Goal: Task Accomplishment & Management: Manage account settings

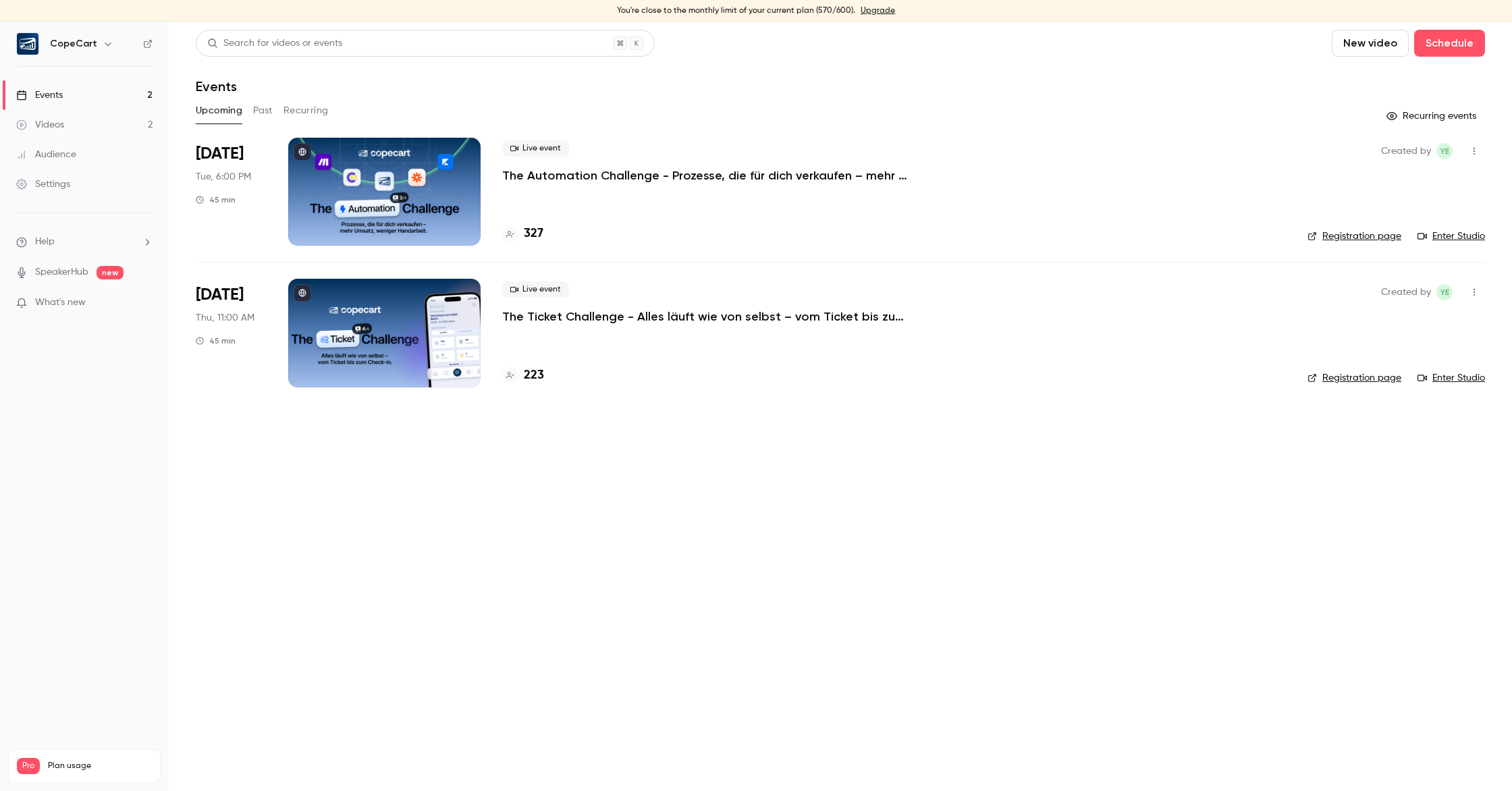
click at [422, 160] on div at bounding box center [384, 191] width 192 height 108
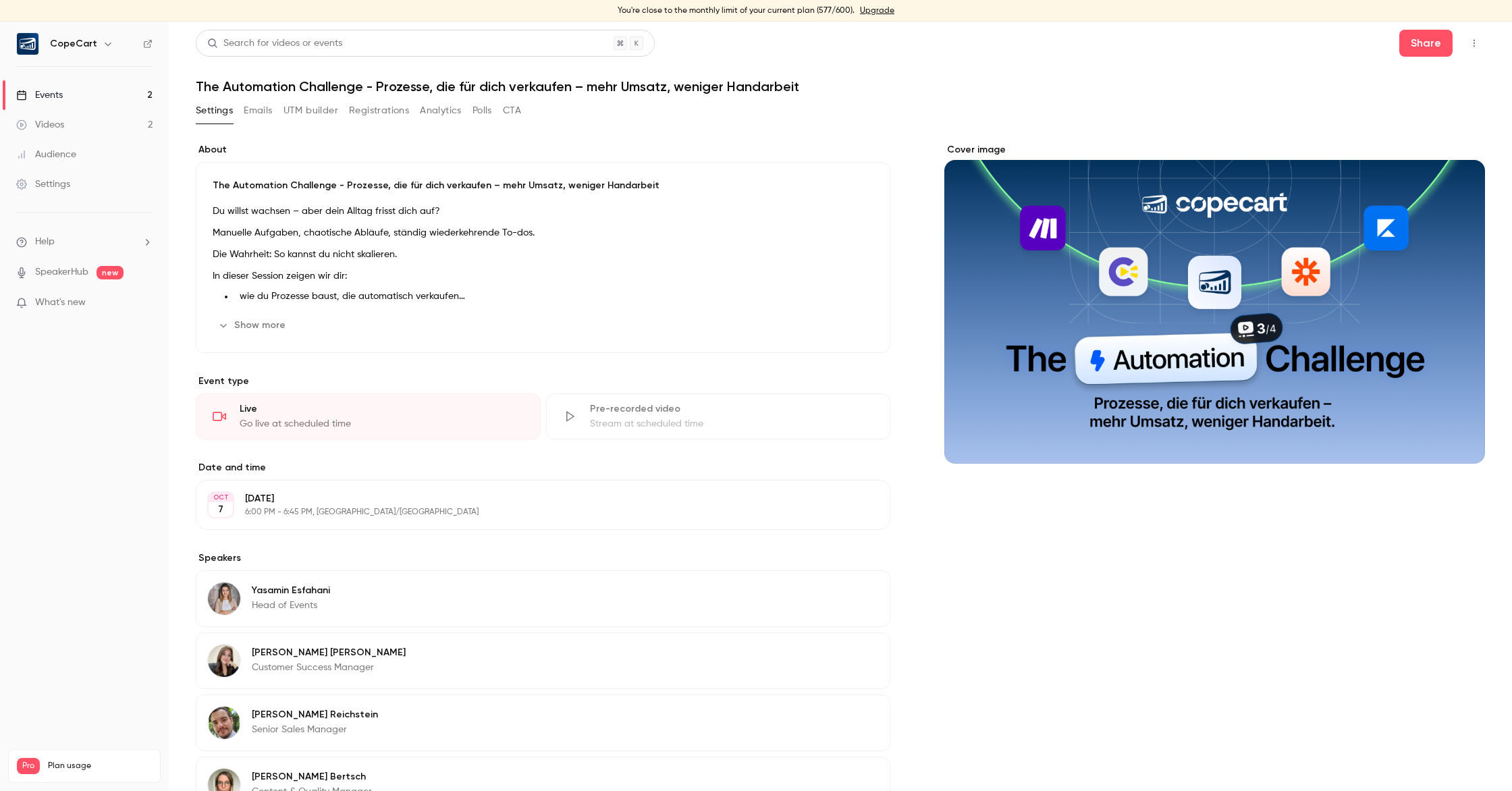
click at [261, 110] on button "Emails" at bounding box center [258, 110] width 28 height 22
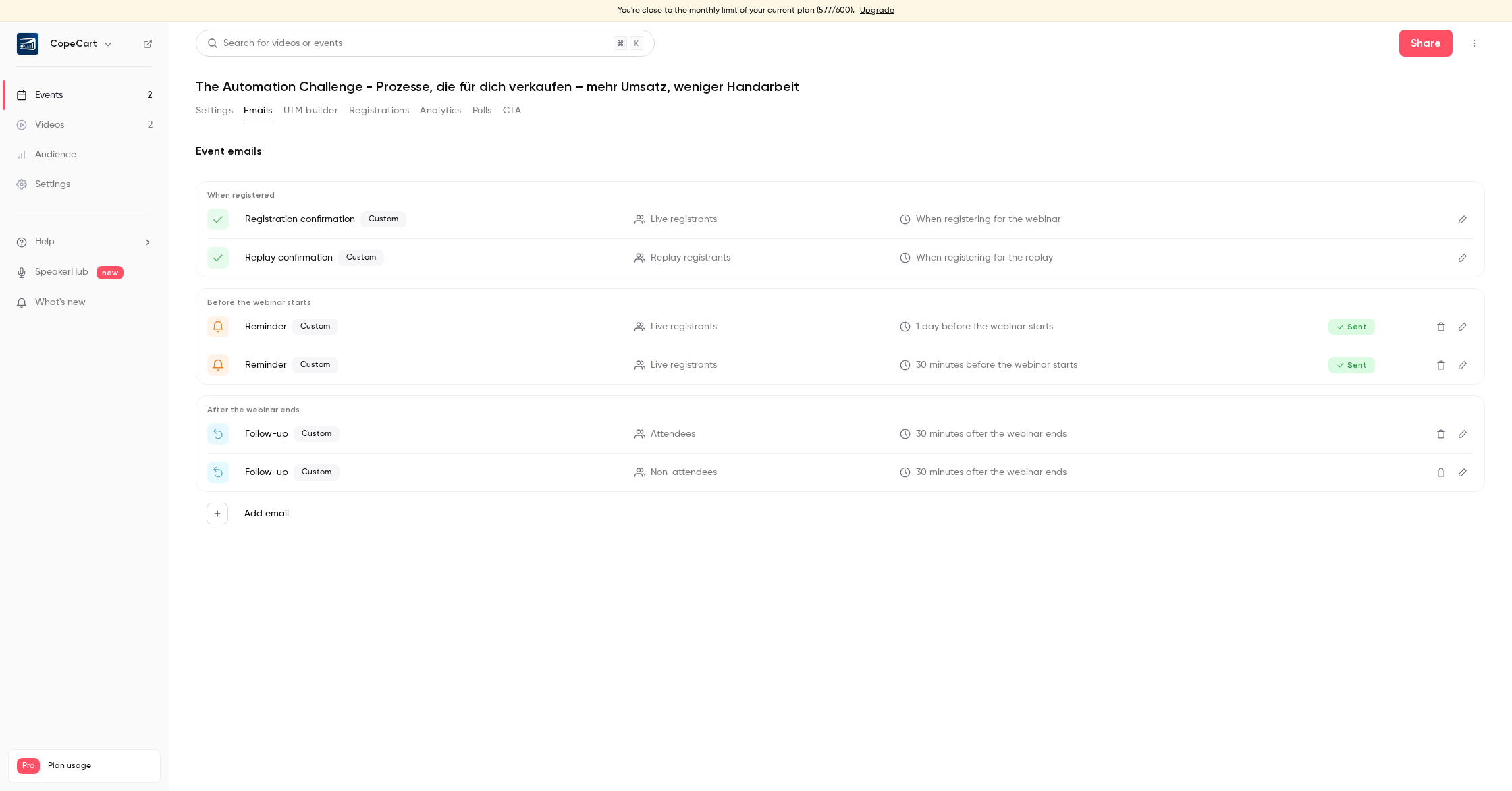
click at [1464, 435] on icon "Edit" at bounding box center [1463, 434] width 11 height 9
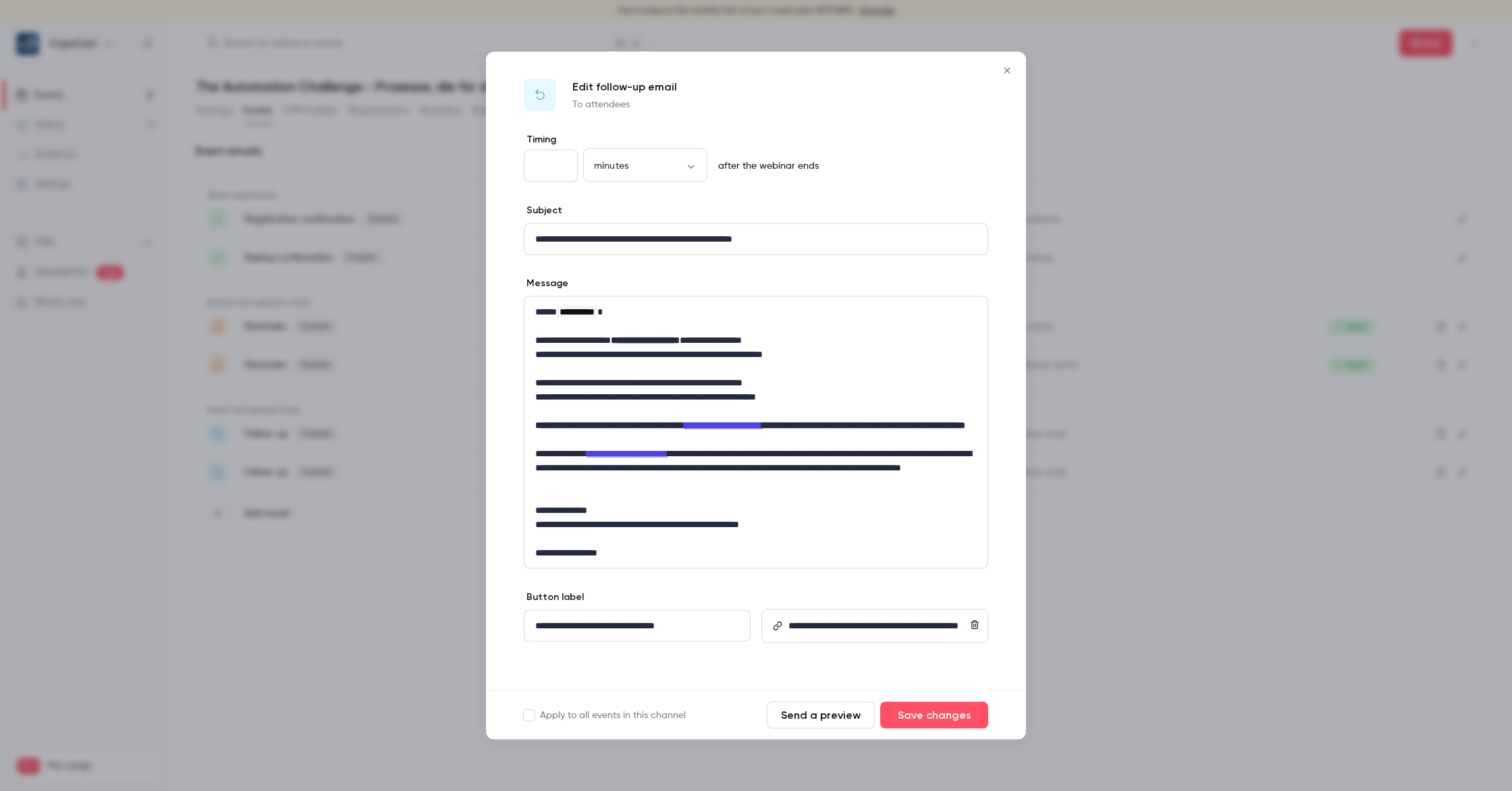
click at [1005, 66] on icon "Close" at bounding box center [1006, 71] width 16 height 11
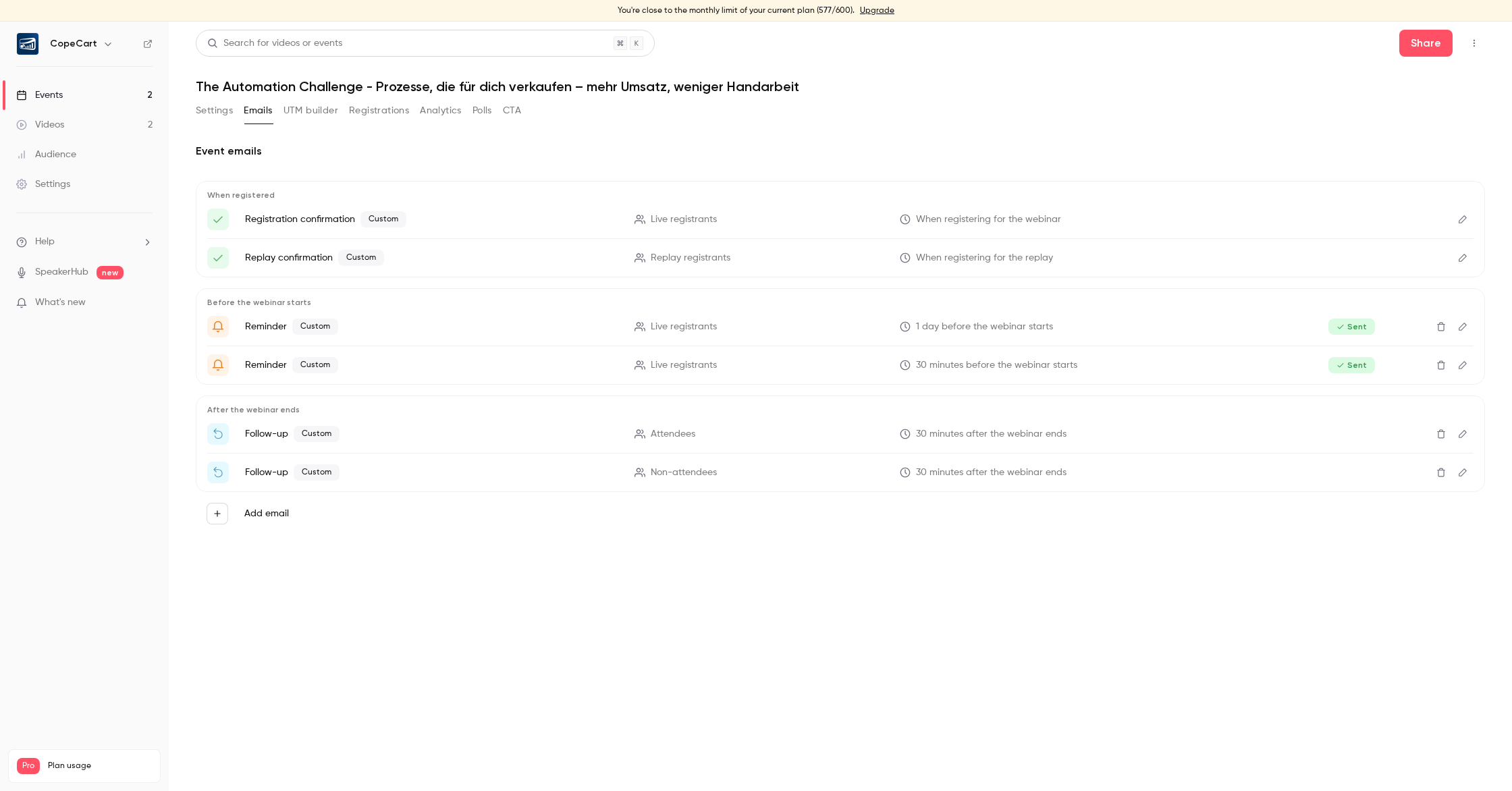
click at [1460, 475] on icon "Edit" at bounding box center [1462, 472] width 8 height 8
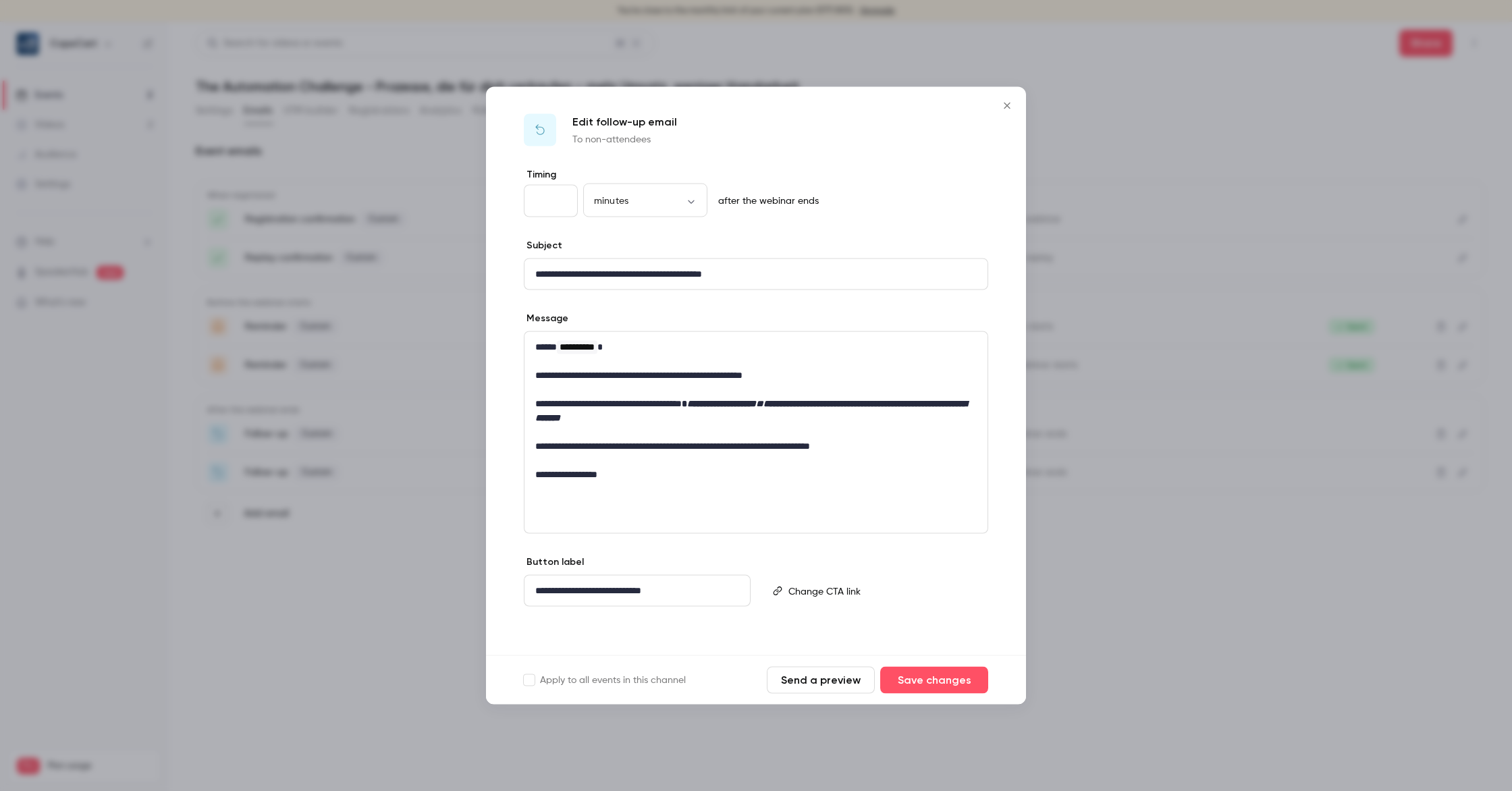
click at [1003, 105] on icon "Close" at bounding box center [1006, 106] width 16 height 11
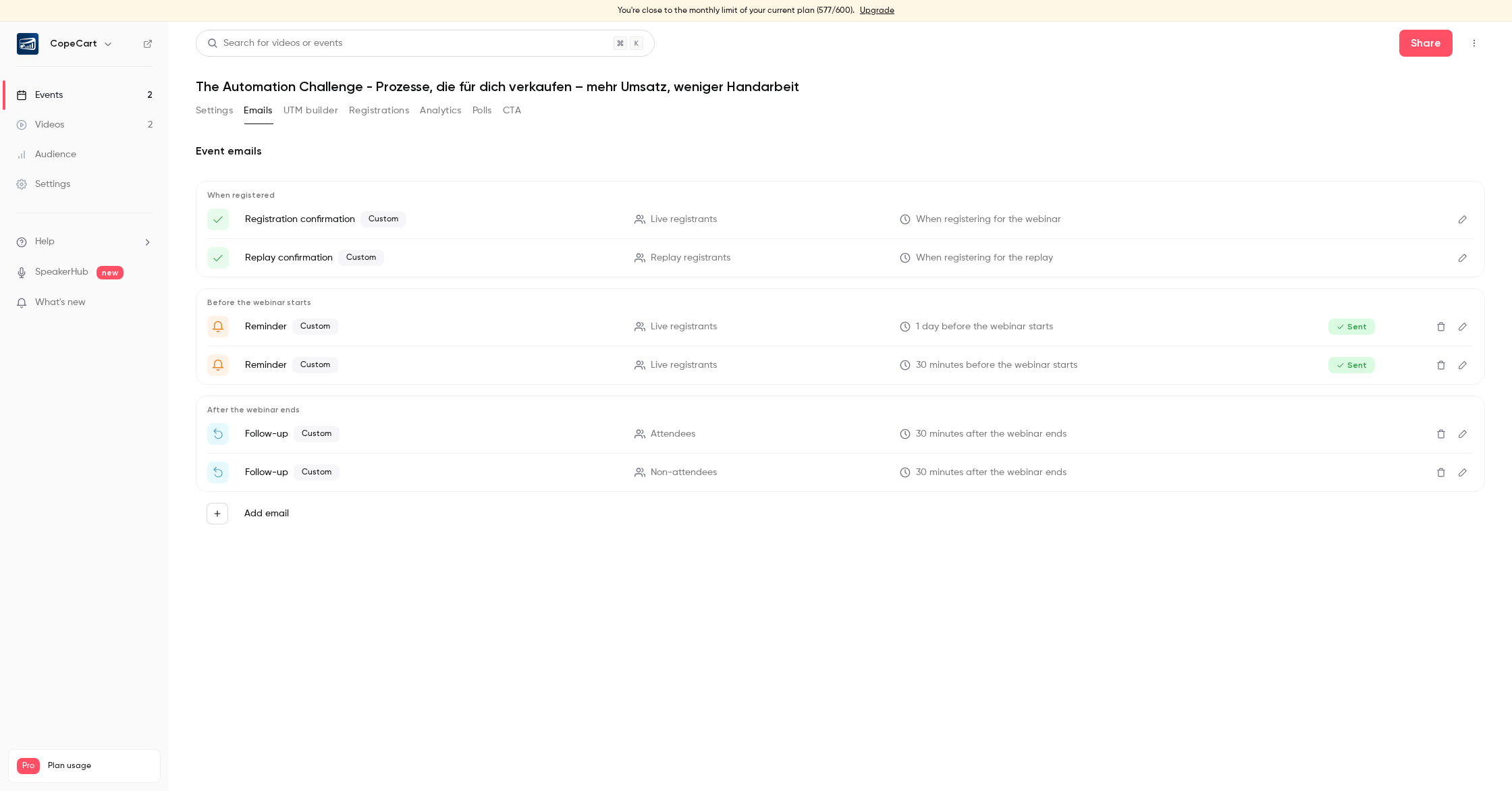
click at [81, 95] on link "Events 2" at bounding box center [84, 96] width 169 height 30
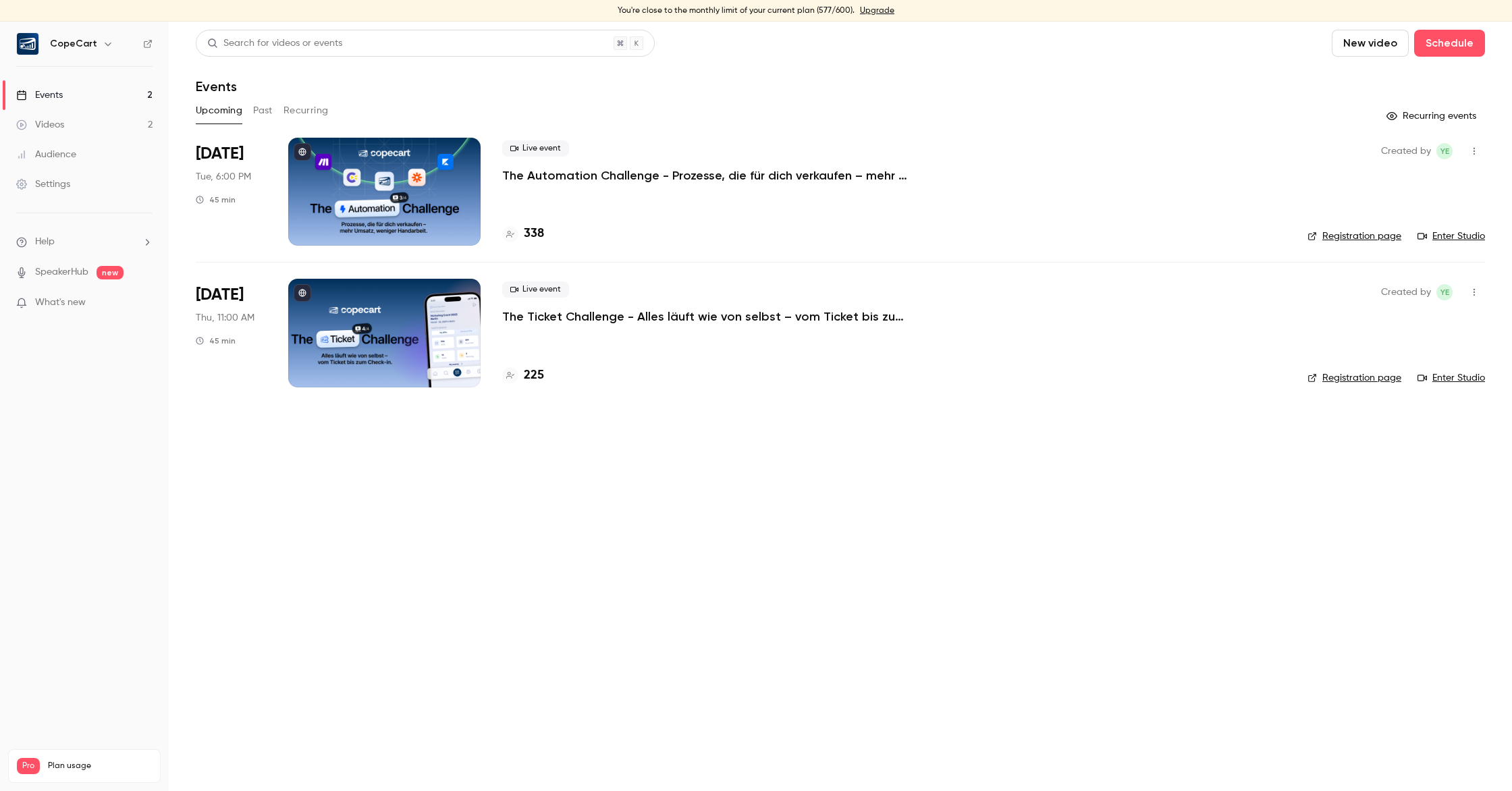
click at [355, 321] on div at bounding box center [384, 332] width 192 height 108
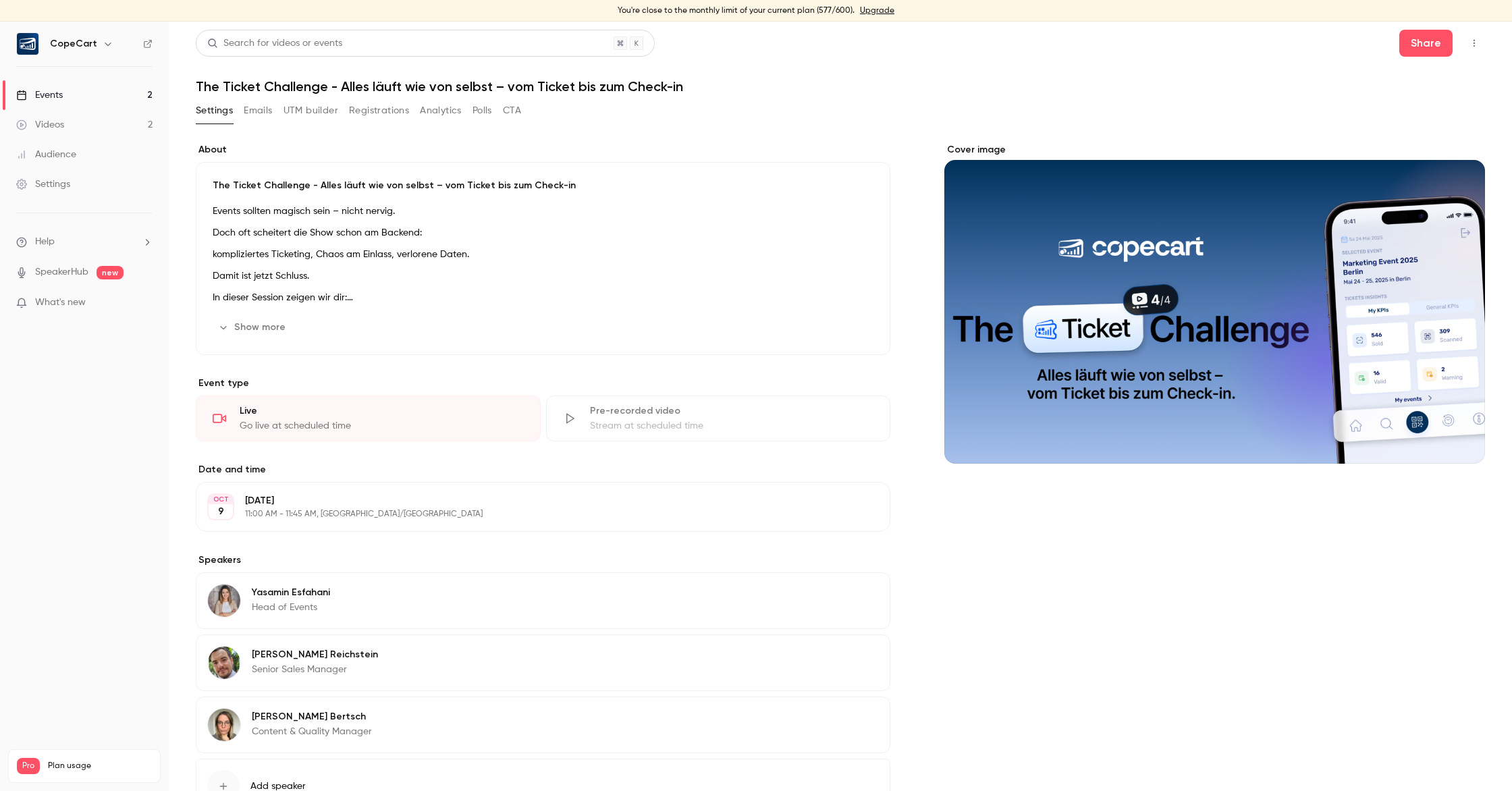
click at [253, 105] on button "Emails" at bounding box center [258, 110] width 28 height 22
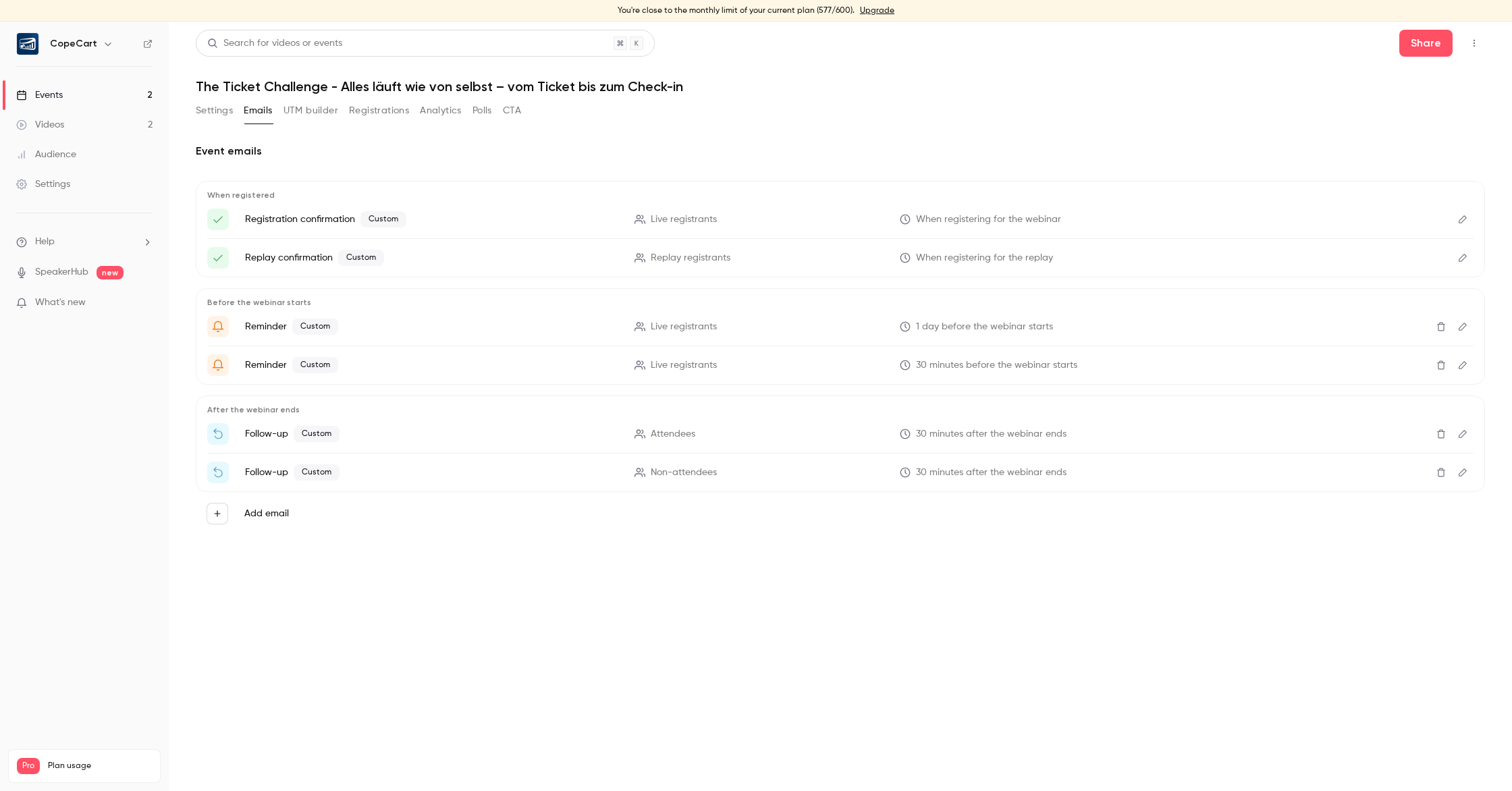
click at [1462, 432] on icon "Edit" at bounding box center [1462, 434] width 8 height 8
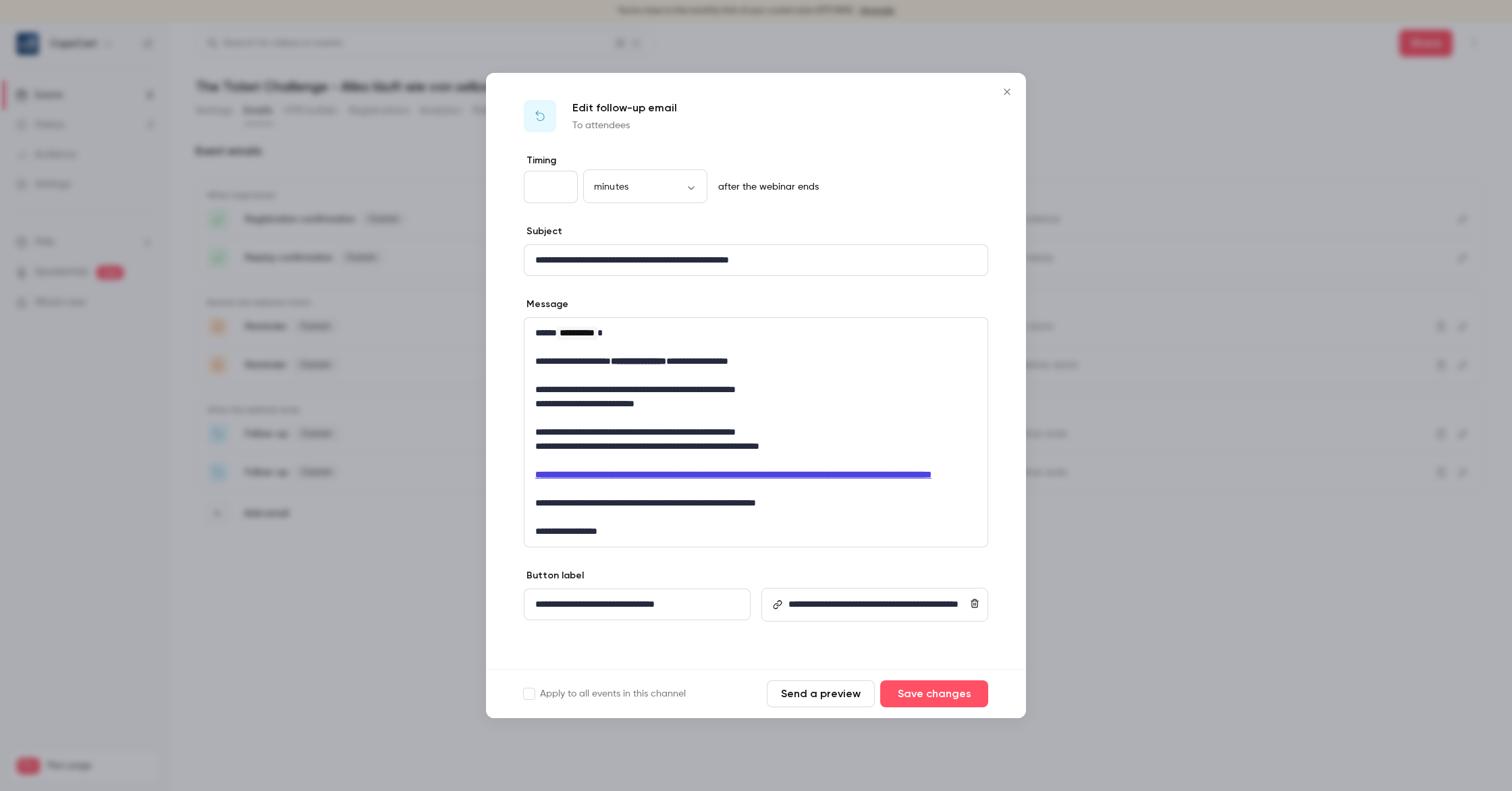
click at [1004, 86] on icon "Close" at bounding box center [1006, 92] width 16 height 11
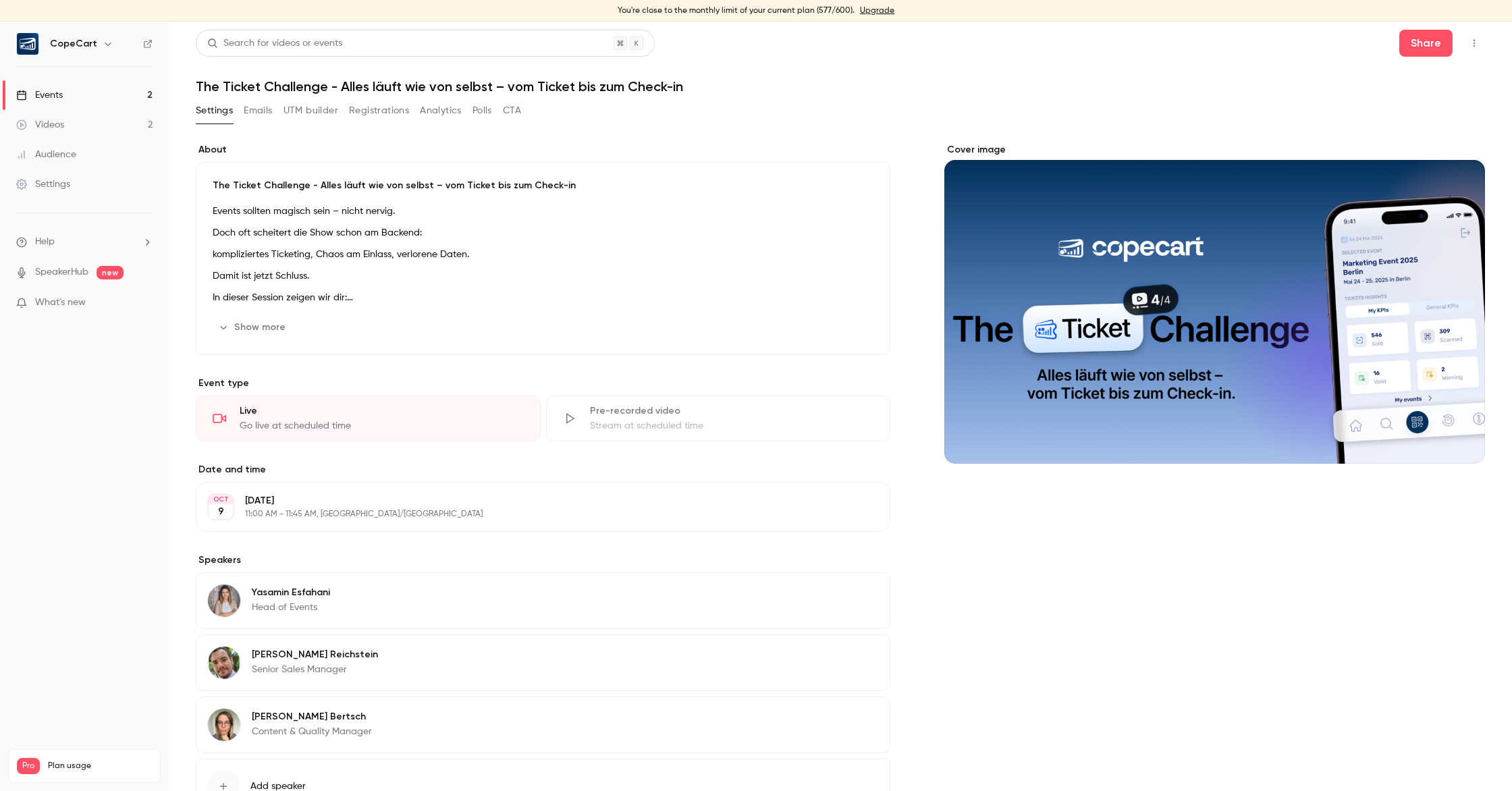
click at [93, 101] on link "Events 2" at bounding box center [84, 96] width 169 height 30
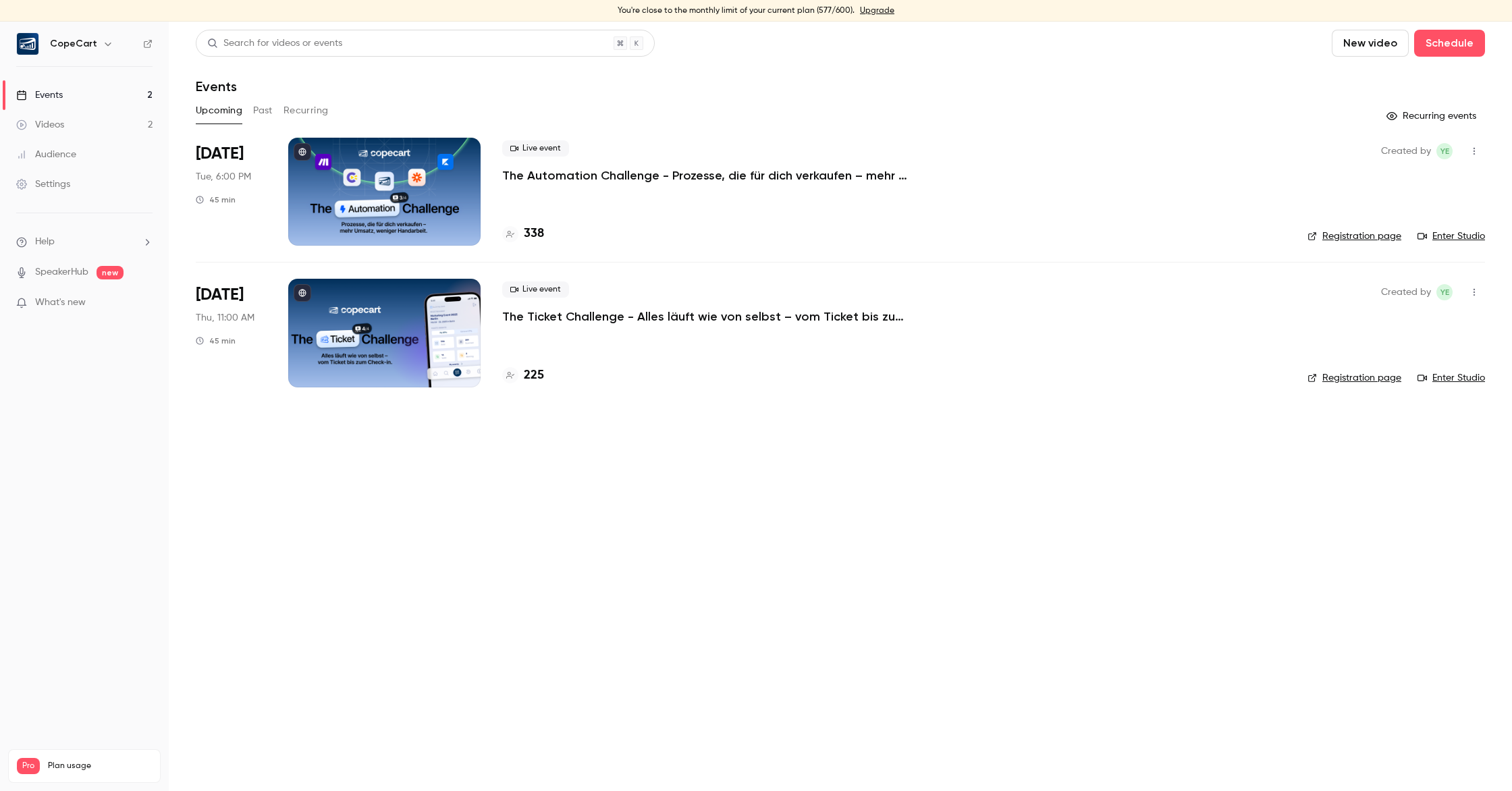
click at [440, 145] on div at bounding box center [384, 191] width 192 height 108
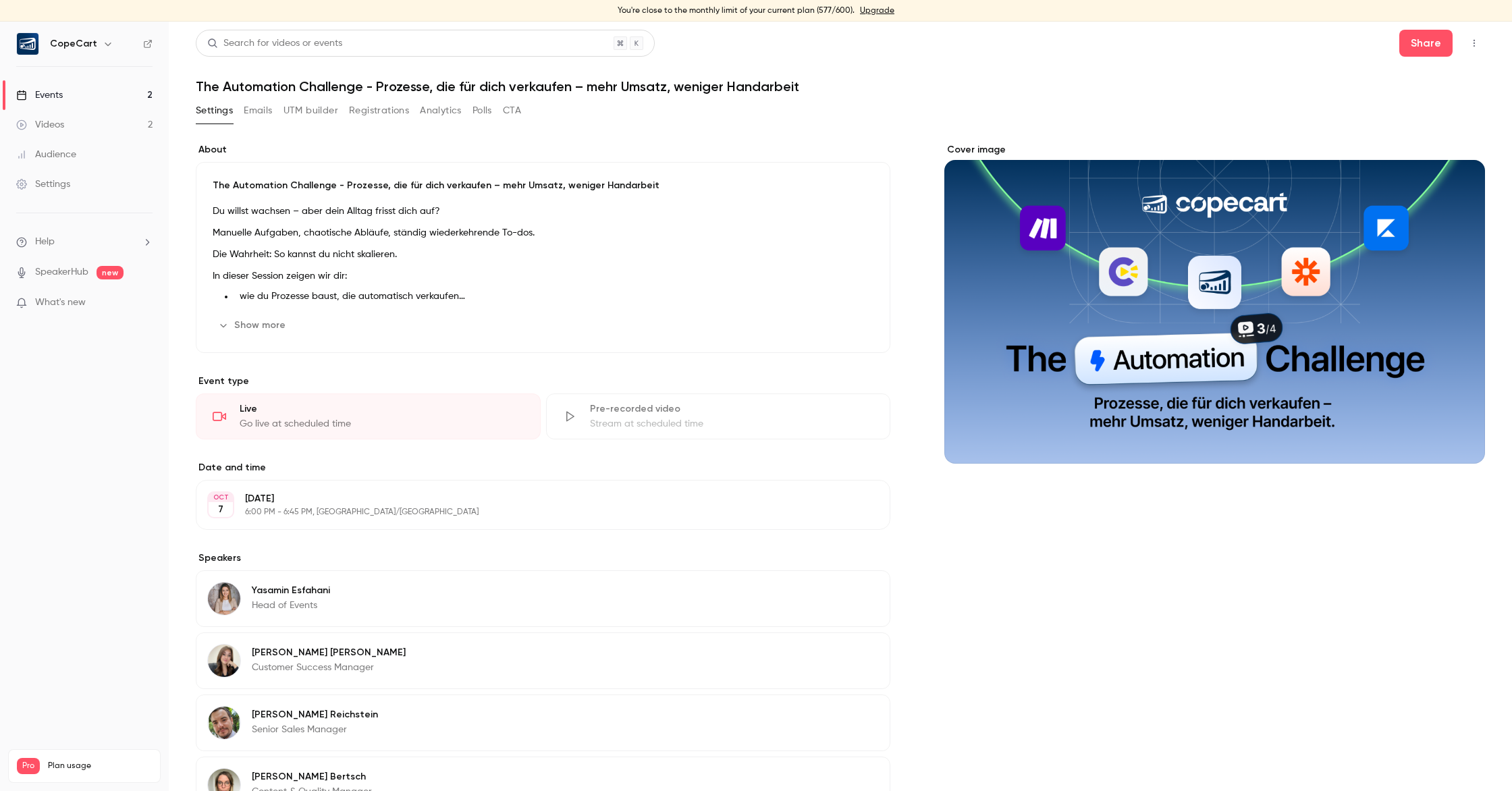
click at [250, 110] on button "Emails" at bounding box center [258, 110] width 28 height 22
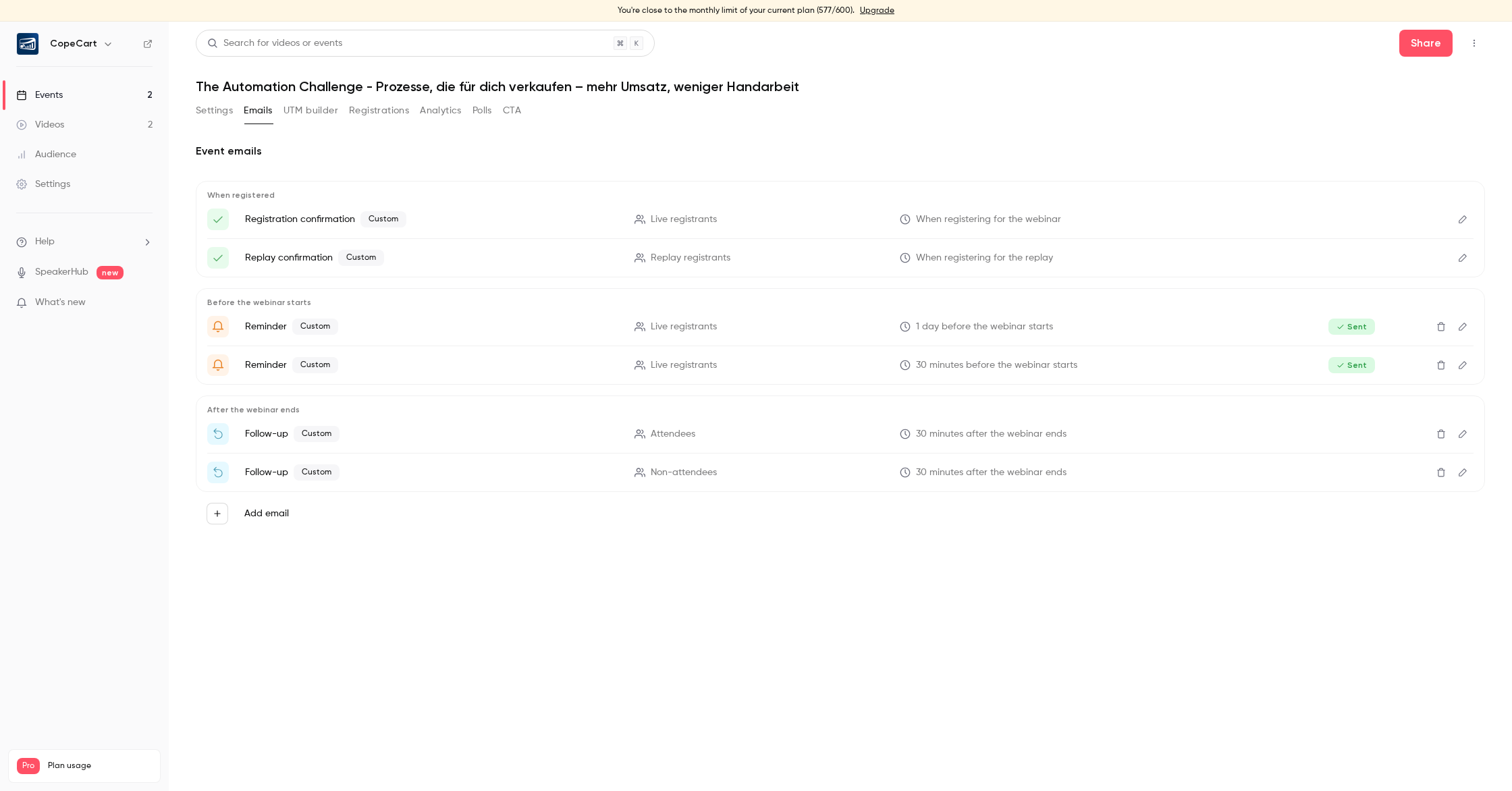
click at [1460, 436] on icon "Edit" at bounding box center [1463, 434] width 11 height 9
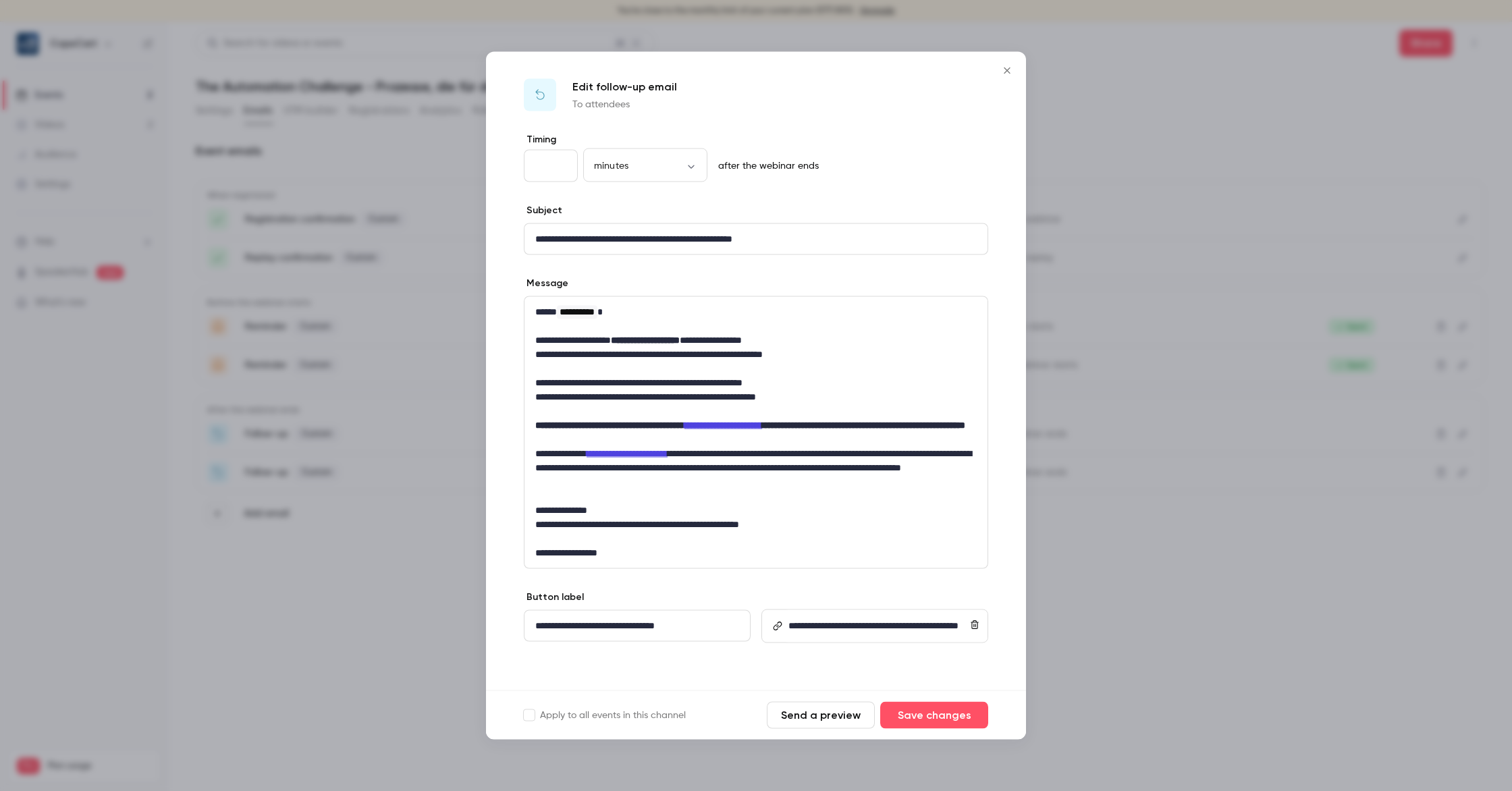
click at [1013, 66] on icon "Close" at bounding box center [1006, 71] width 16 height 11
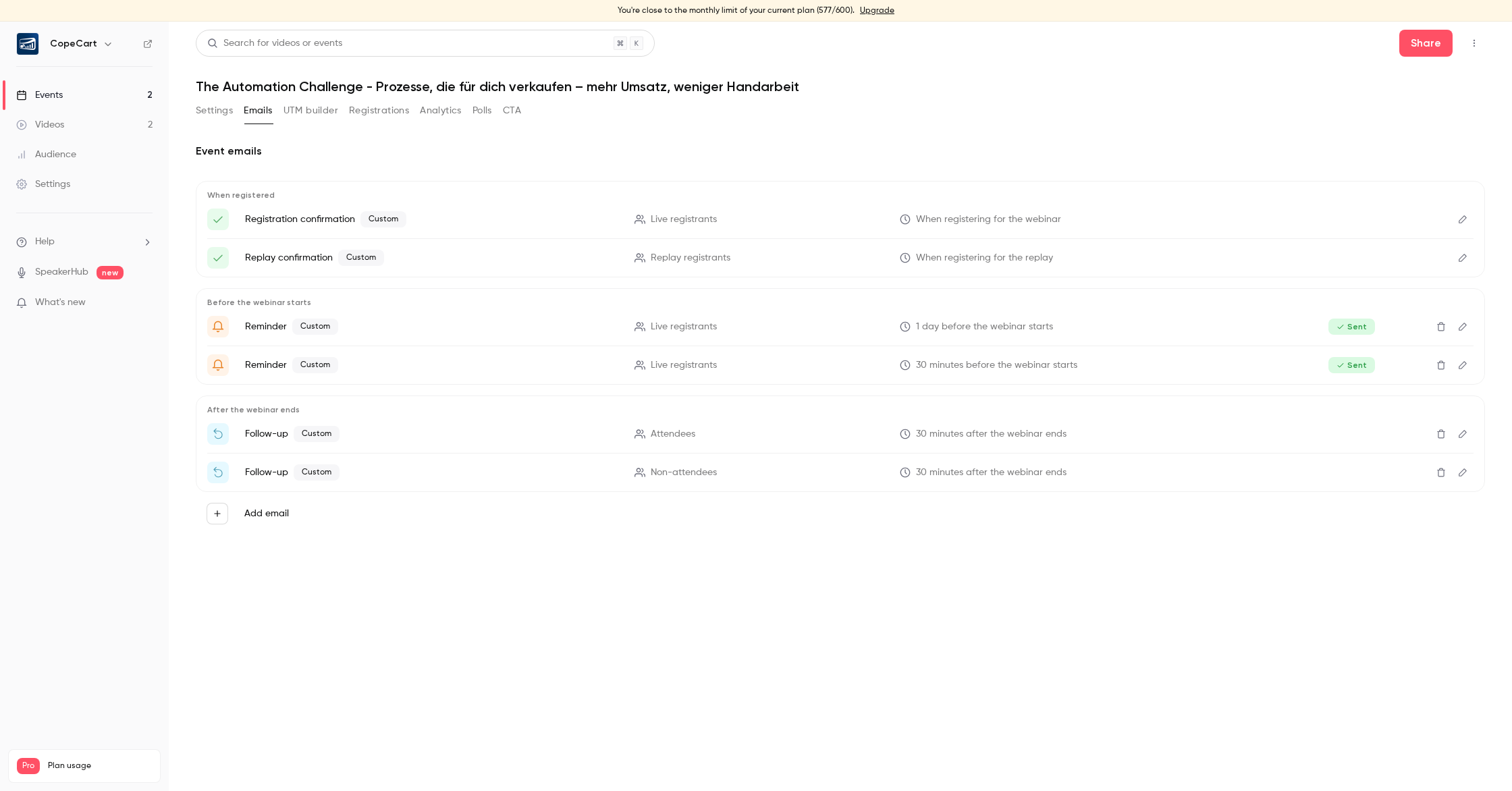
click at [93, 92] on link "Events 2" at bounding box center [84, 96] width 169 height 30
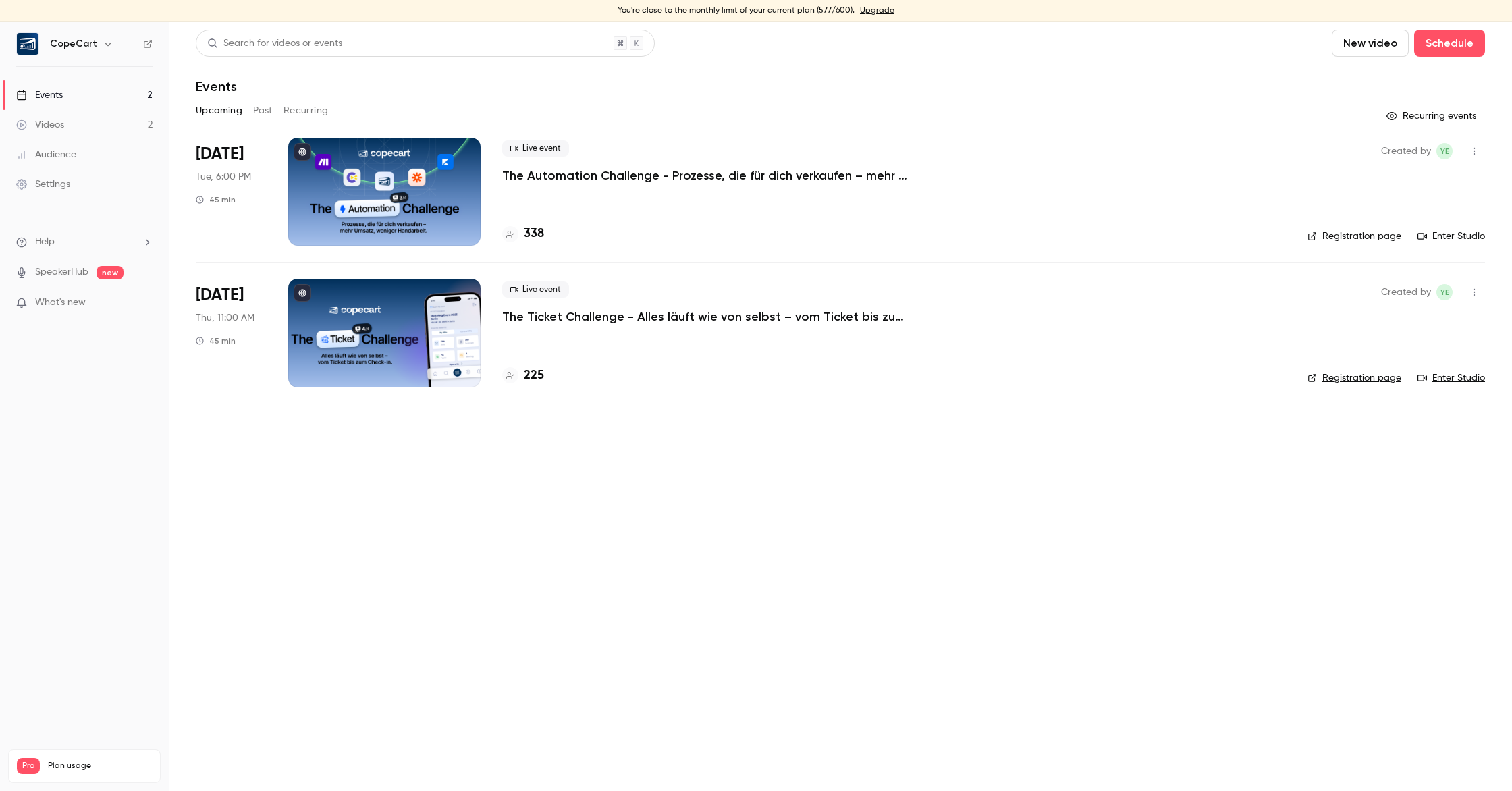
click at [1454, 240] on link "Enter Studio" at bounding box center [1451, 236] width 68 height 13
click at [262, 109] on button "Past" at bounding box center [263, 110] width 20 height 22
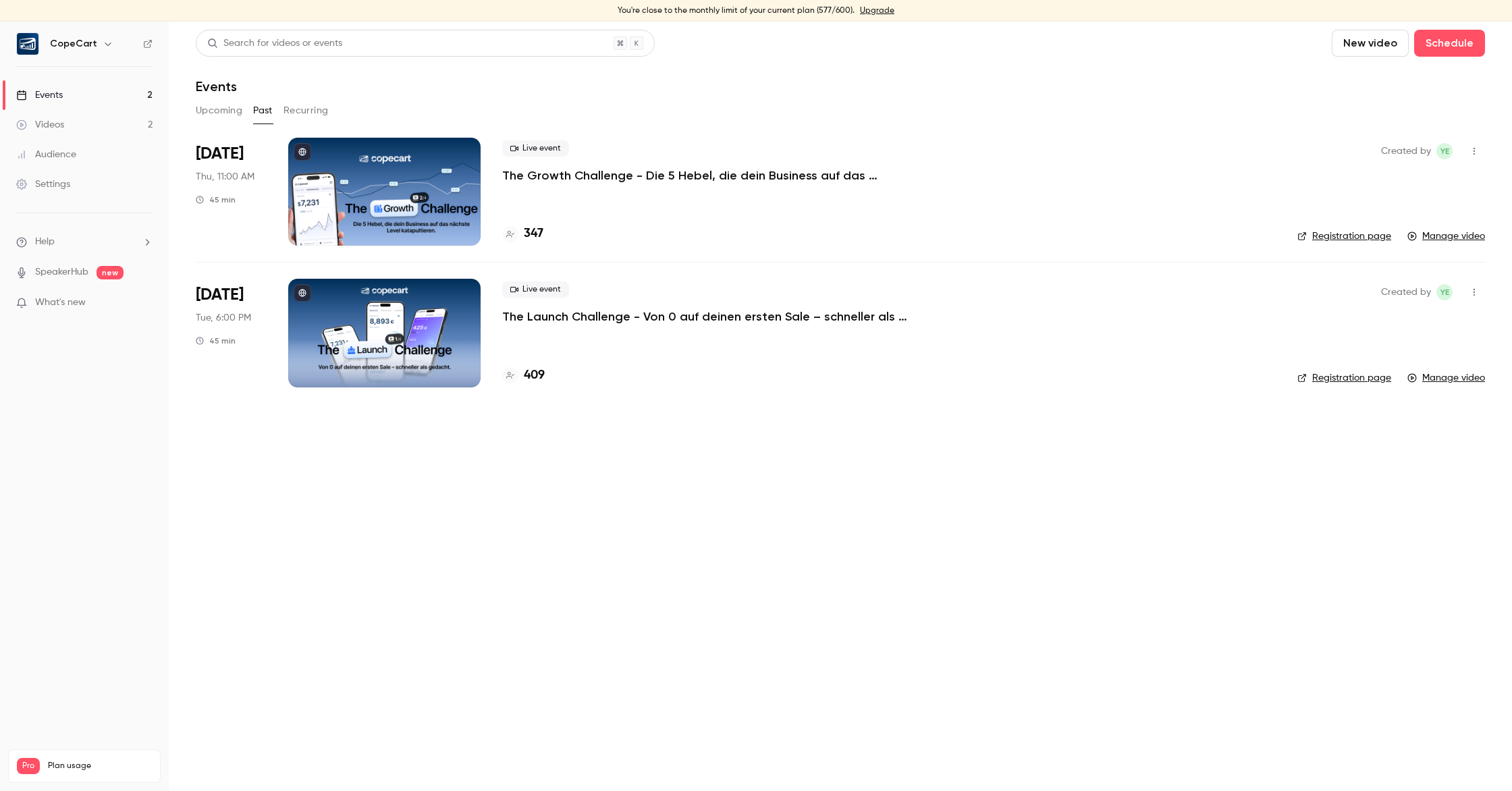
click at [213, 111] on button "Upcoming" at bounding box center [220, 110] width 47 height 22
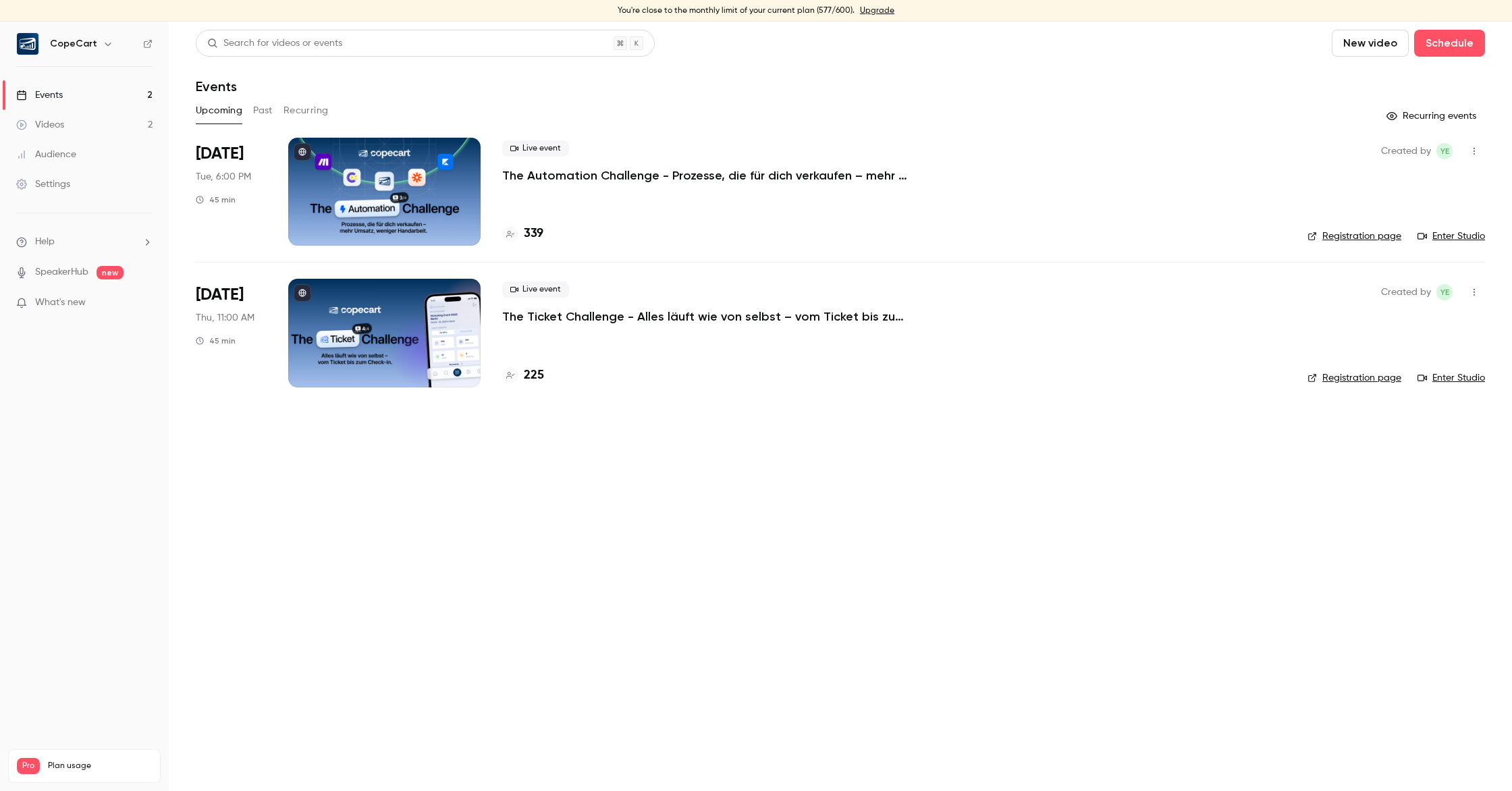
click at [317, 114] on button "Recurring" at bounding box center [306, 110] width 45 height 22
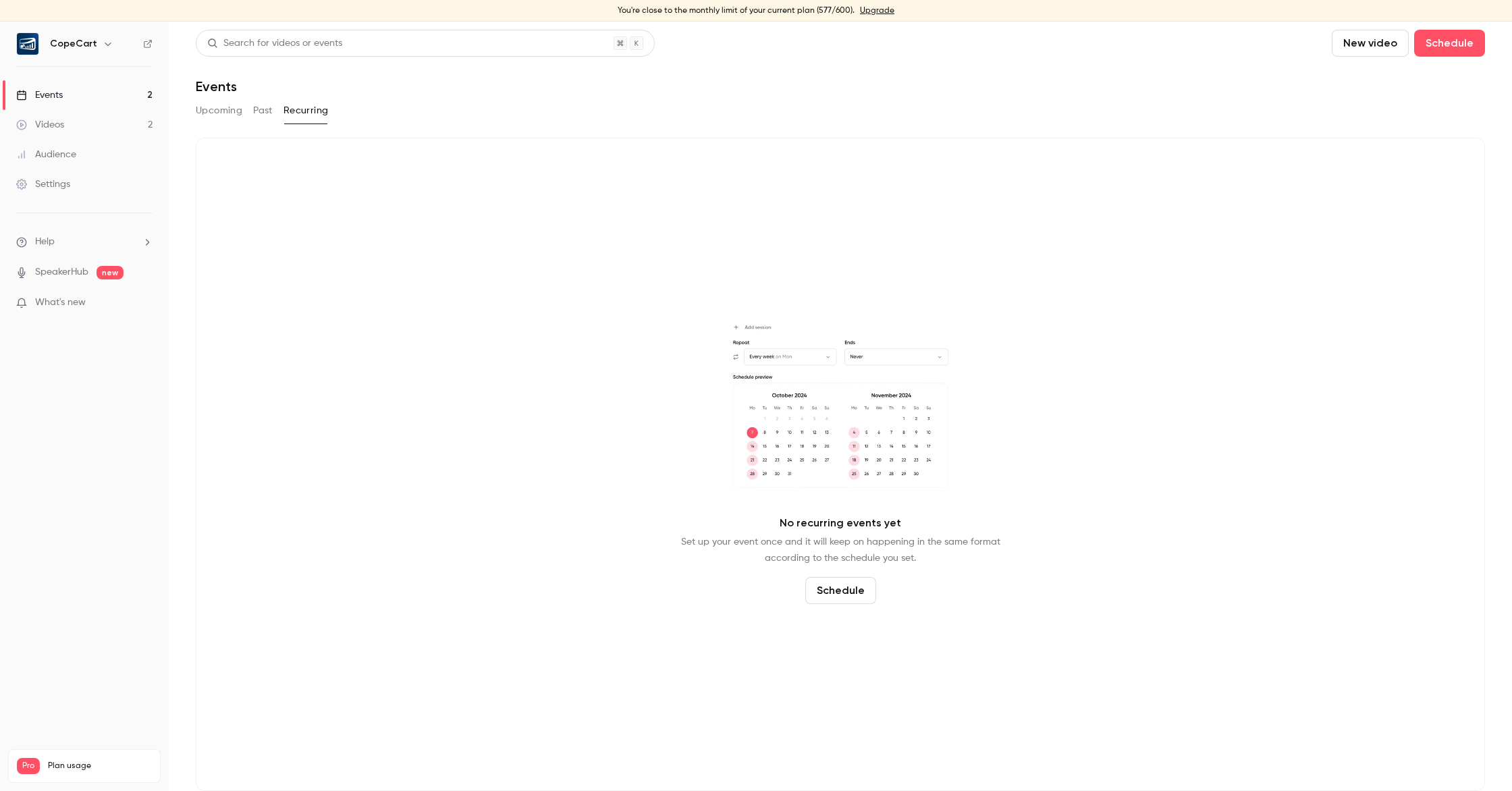
scroll to position [1, 0]
click at [217, 108] on button "Upcoming" at bounding box center [220, 110] width 47 height 22
